Goal: Transaction & Acquisition: Obtain resource

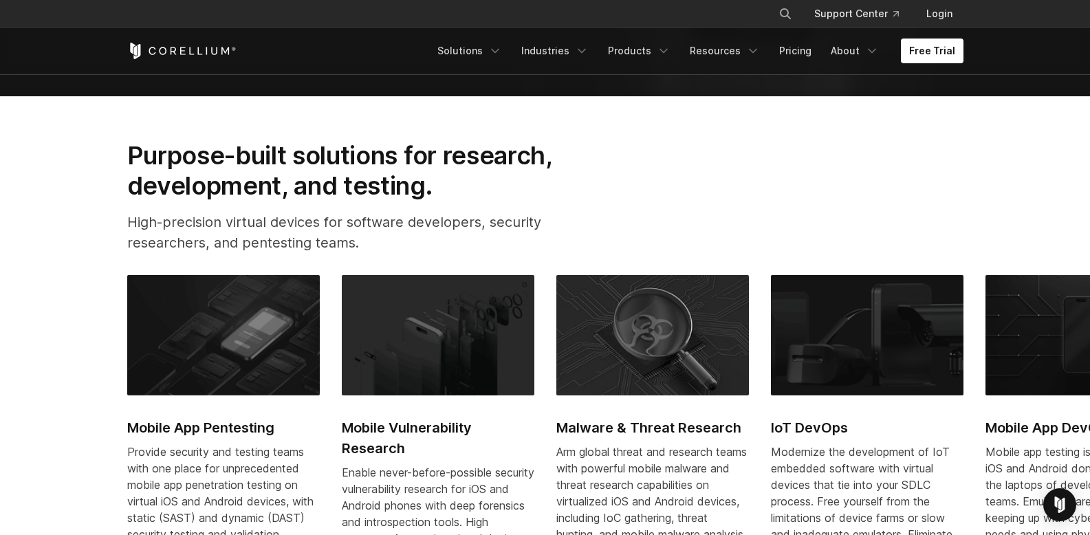
scroll to position [549, 0]
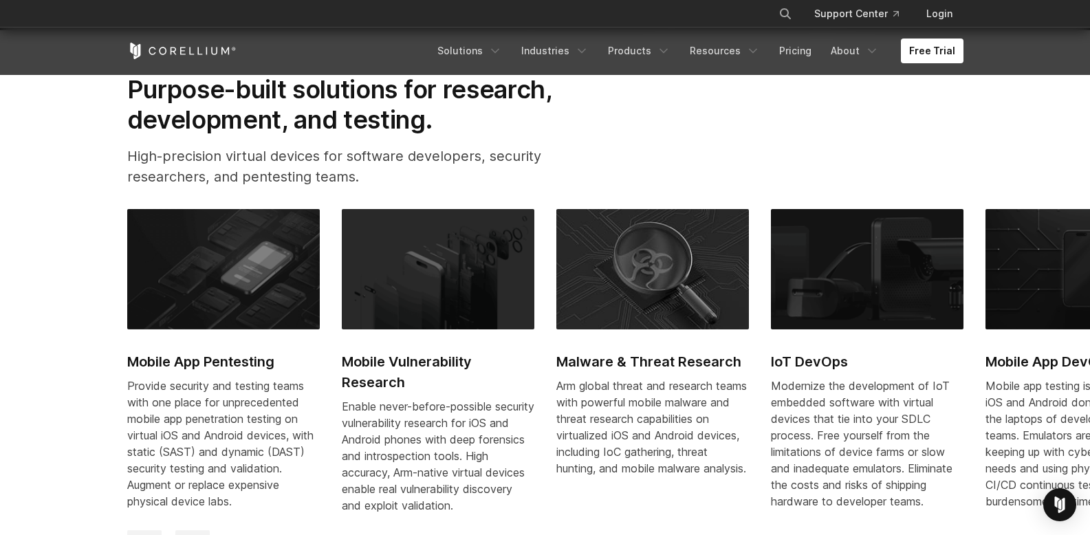
click at [664, 356] on h2 "Malware & Threat Research" at bounding box center [652, 361] width 193 height 21
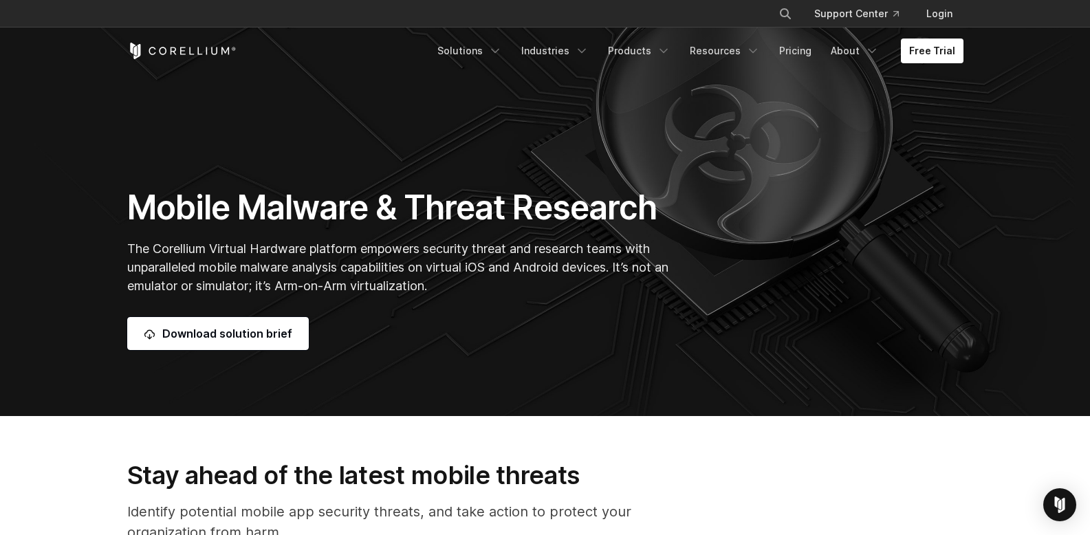
scroll to position [247, 0]
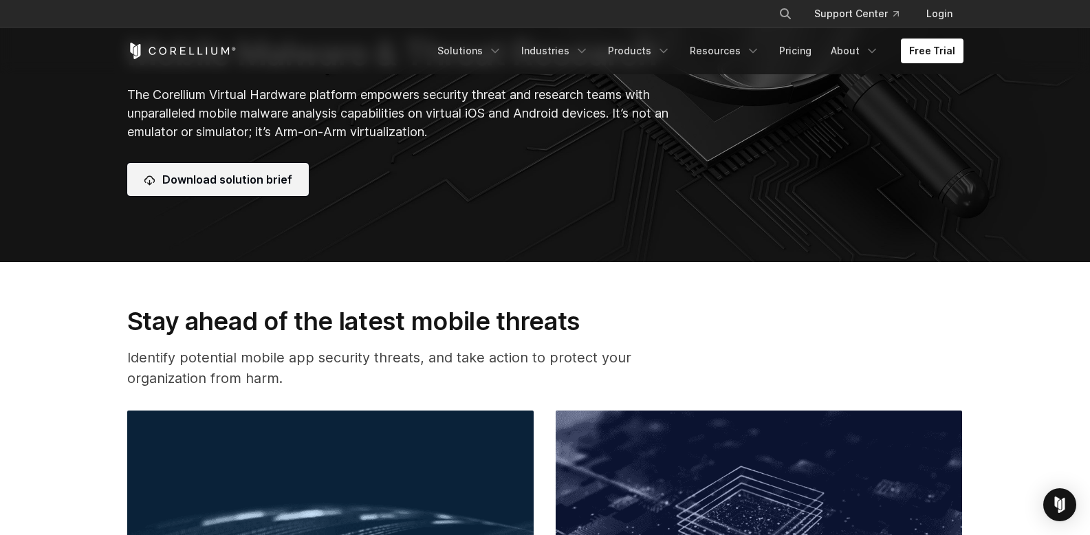
click at [263, 169] on link "Download solution brief" at bounding box center [218, 179] width 182 height 33
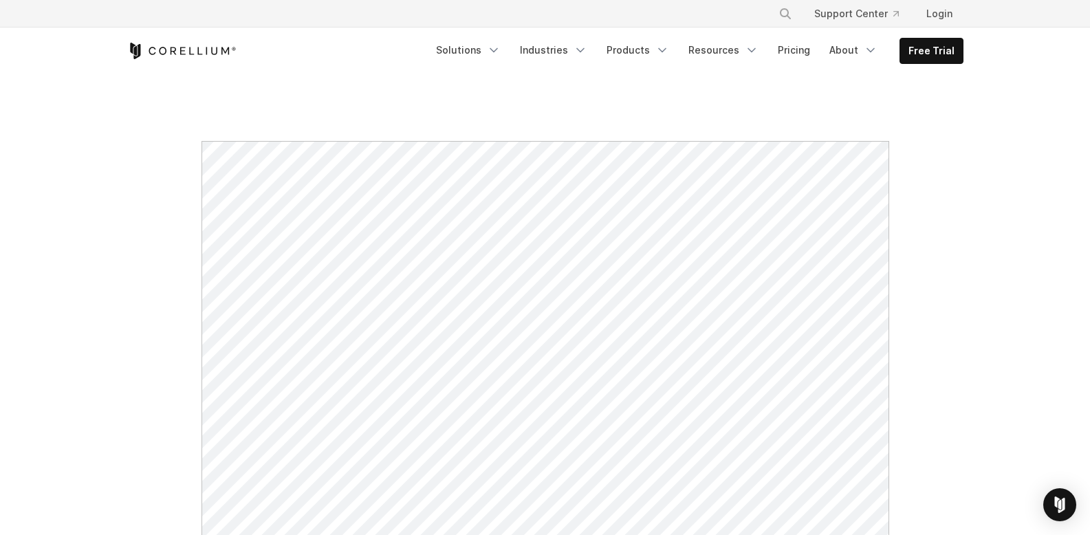
scroll to position [459, 0]
